Goal: Find specific page/section: Find specific page/section

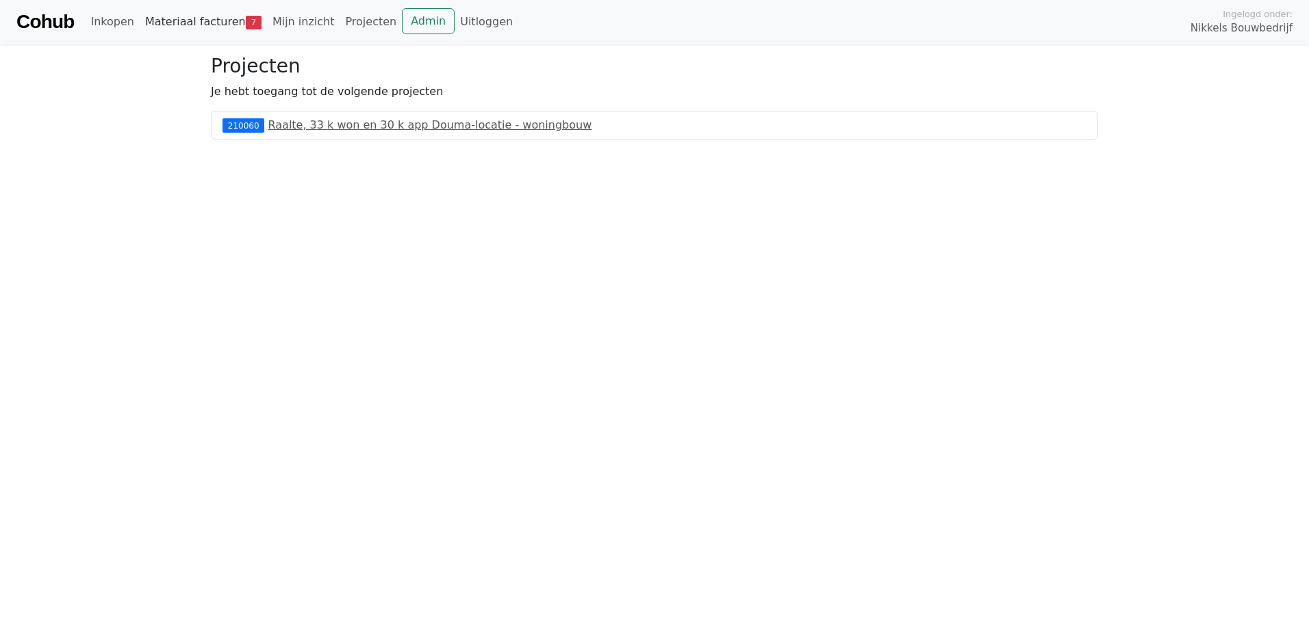
click at [195, 23] on link "Materiaal facturen 7" at bounding box center [203, 21] width 127 height 27
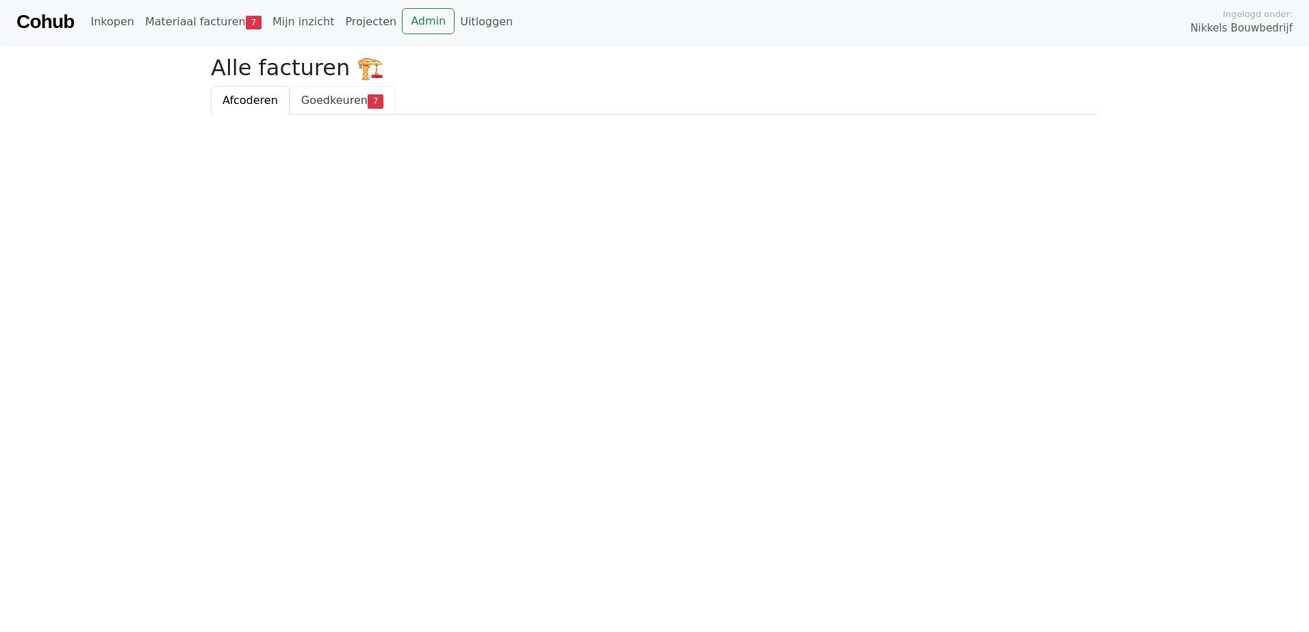
click at [323, 101] on span "Goedkeuren" at bounding box center [334, 100] width 66 height 13
